Goal: Information Seeking & Learning: Learn about a topic

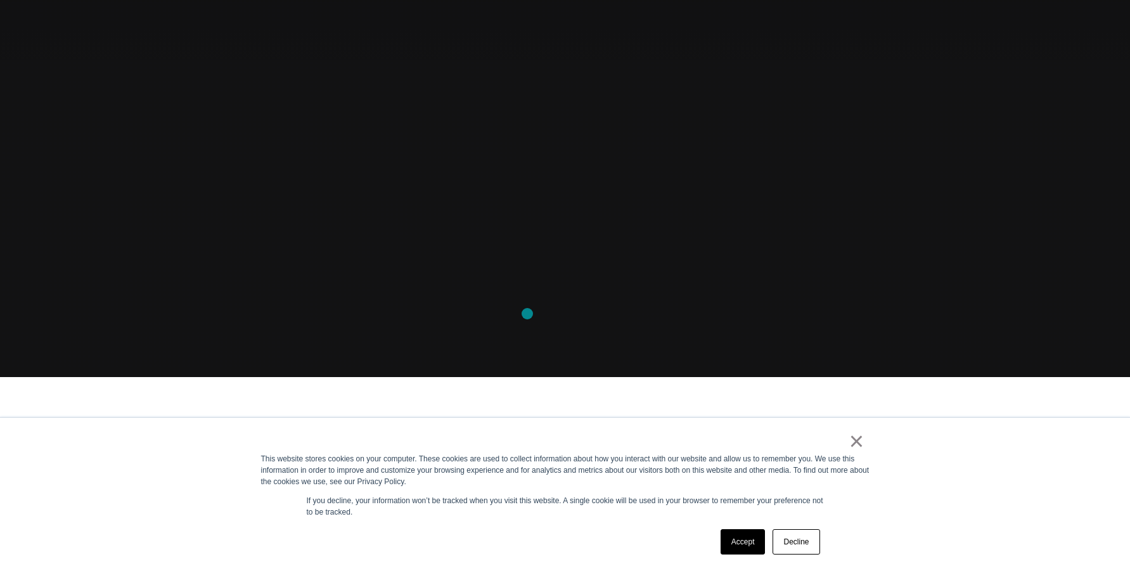
scroll to position [202, 0]
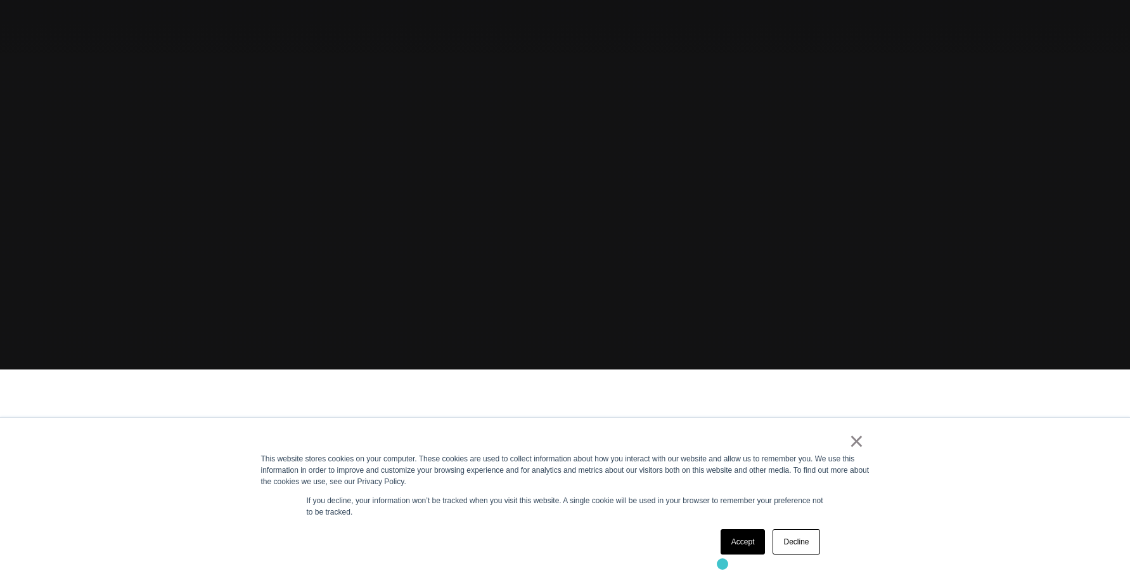
click at [723, 564] on div "× This website stores cookies on your computer. These cookies are used to colle…" at bounding box center [566, 494] width 634 height 153
click at [740, 539] on link "Accept" at bounding box center [743, 541] width 45 height 25
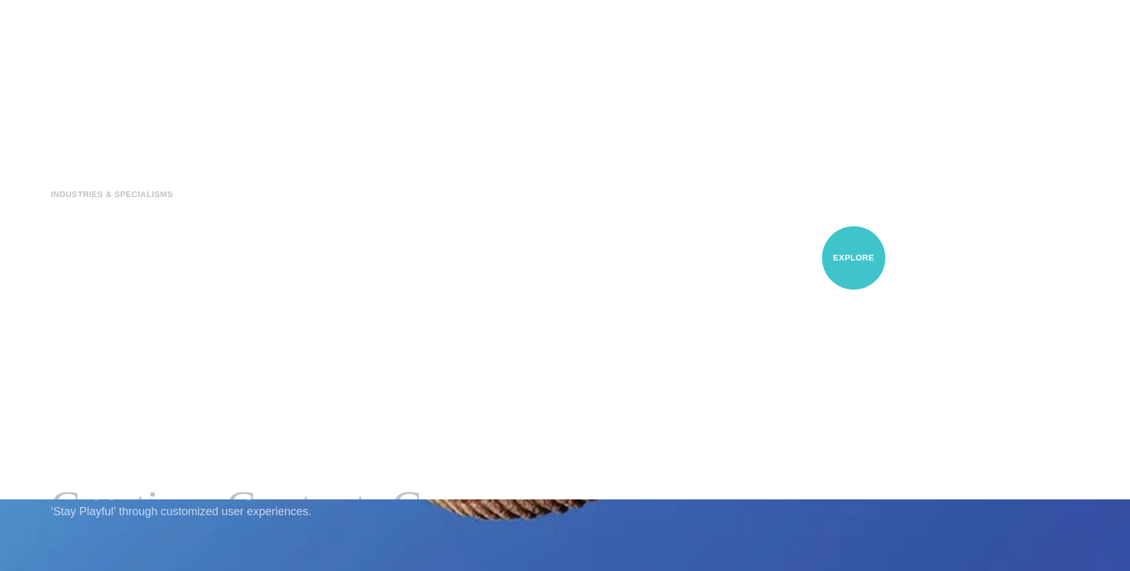
scroll to position [0, 0]
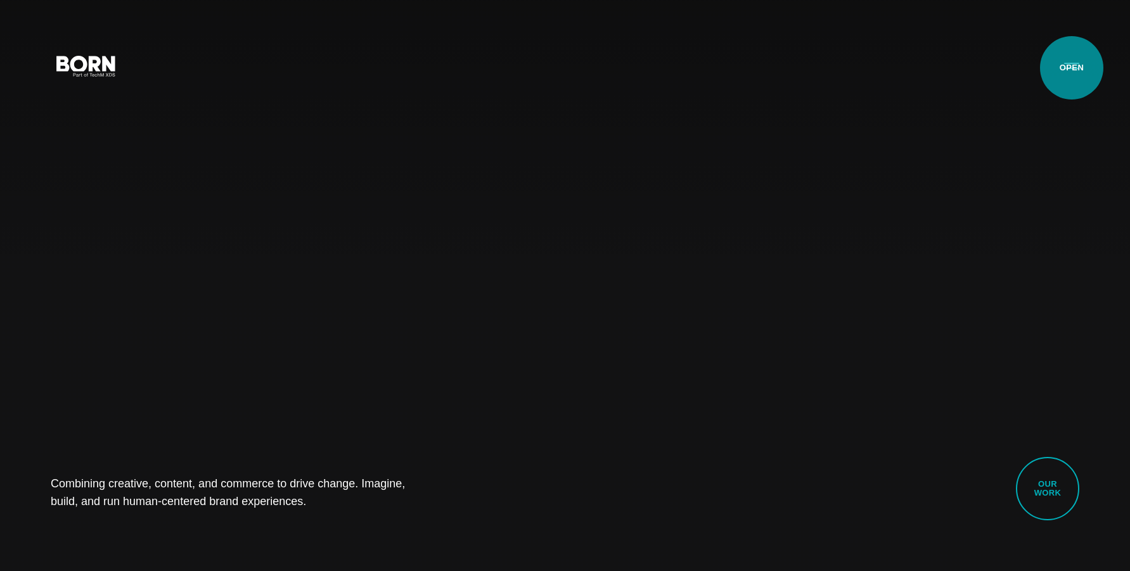
click at [1072, 68] on button "Primary Menu" at bounding box center [1072, 65] width 30 height 27
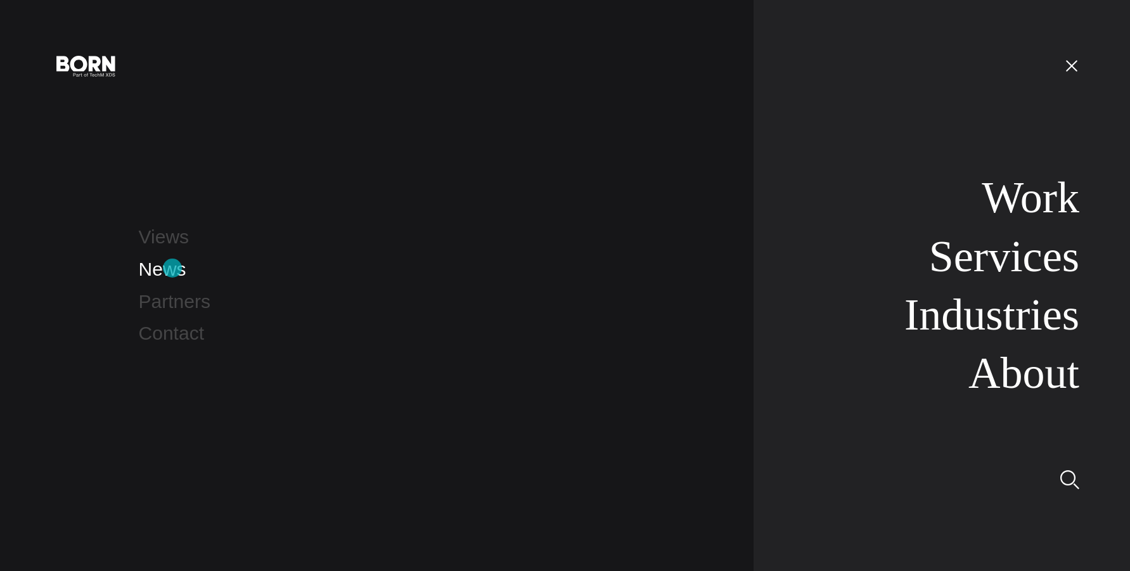
click at [172, 268] on link "News" at bounding box center [163, 269] width 48 height 21
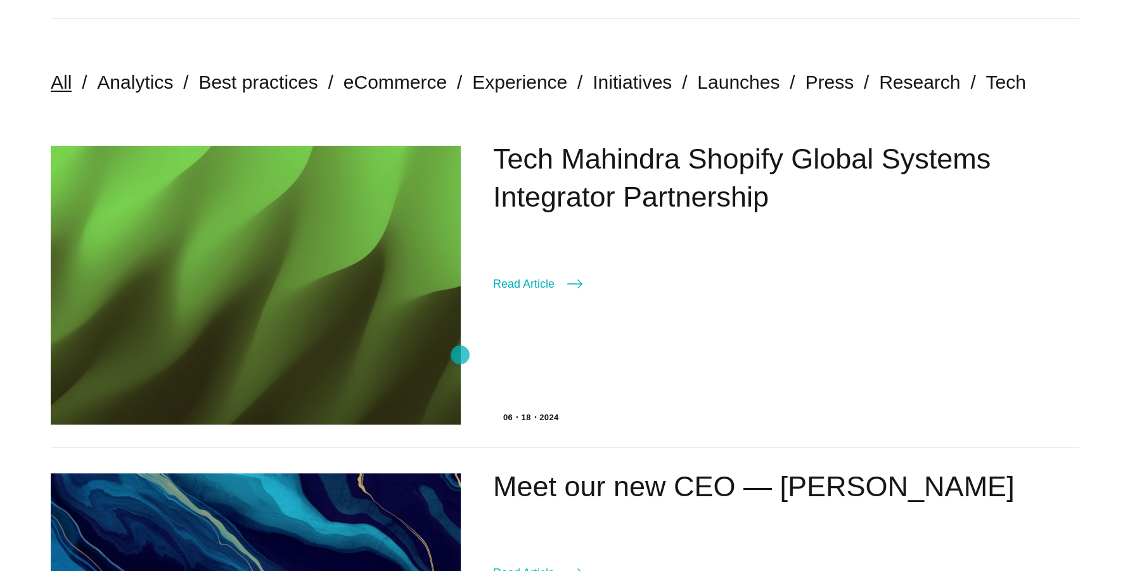
scroll to position [298, 0]
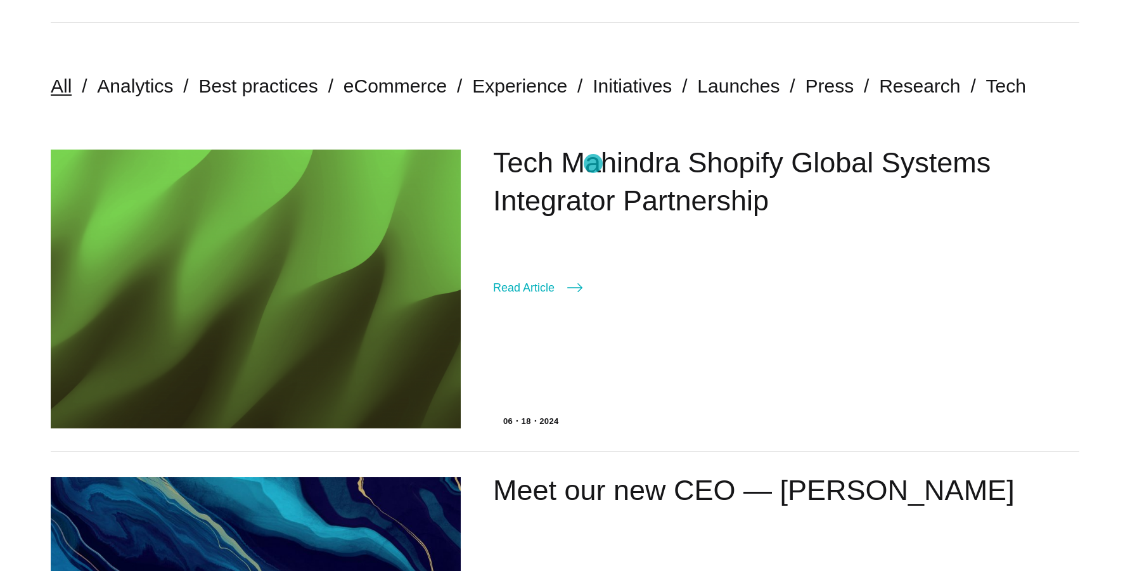
click at [593, 164] on link "Tech Mahindra Shopify Global Systems Integrator Partnership" at bounding box center [742, 181] width 498 height 70
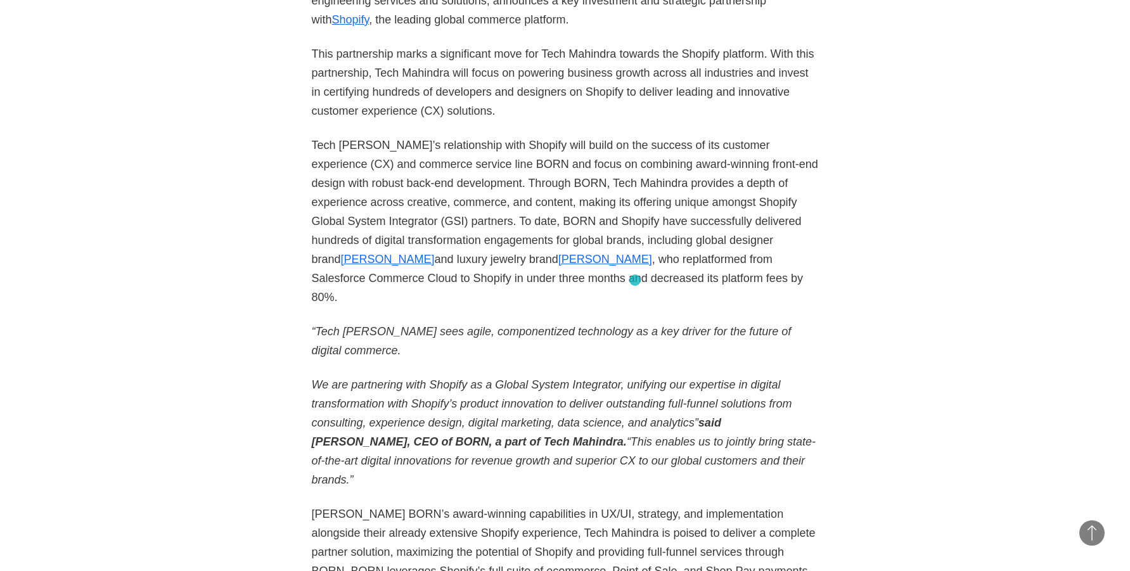
scroll to position [1163, 0]
